Goal: Check status

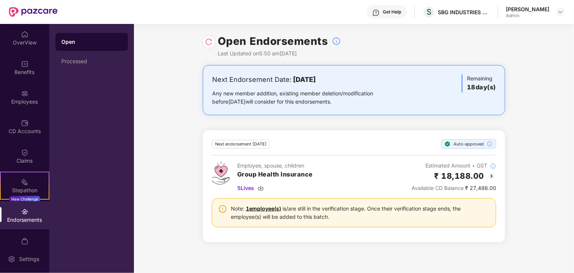
click at [535, 216] on div "Next Endorsement Date: [DATE] Any new member addition, existing member deletion…" at bounding box center [354, 158] width 440 height 186
click at [472, 186] on div "Available CD Balance ₹ 27,486.00" at bounding box center [454, 188] width 85 height 8
click at [533, 189] on div "Next Endorsement Date: [DATE] Any new member addition, existing member deletion…" at bounding box center [354, 158] width 440 height 186
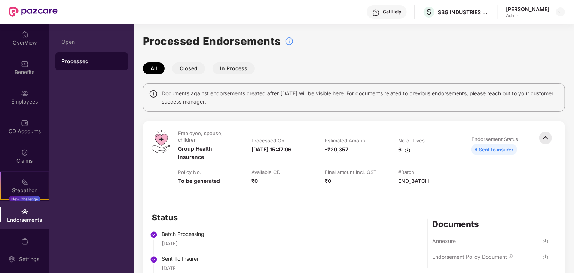
scroll to position [215, 0]
